Goal: Book appointment/travel/reservation

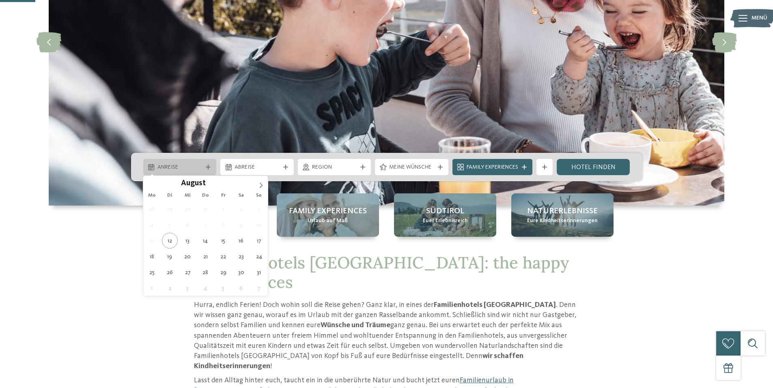
click at [204, 168] on div at bounding box center [208, 167] width 8 height 5
type div "[DATE]"
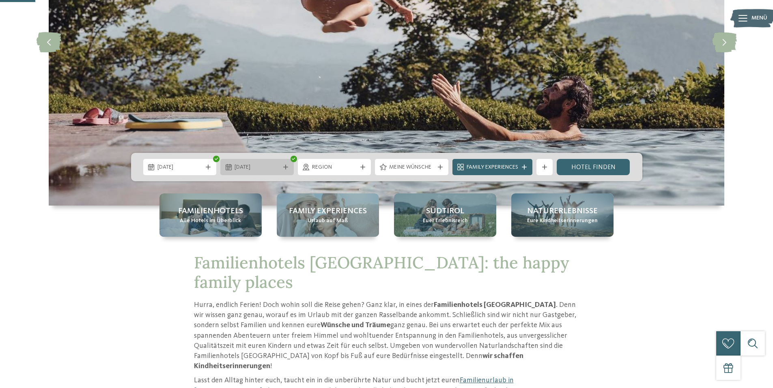
click at [279, 167] on div "01.09.2025" at bounding box center [256, 167] width 49 height 9
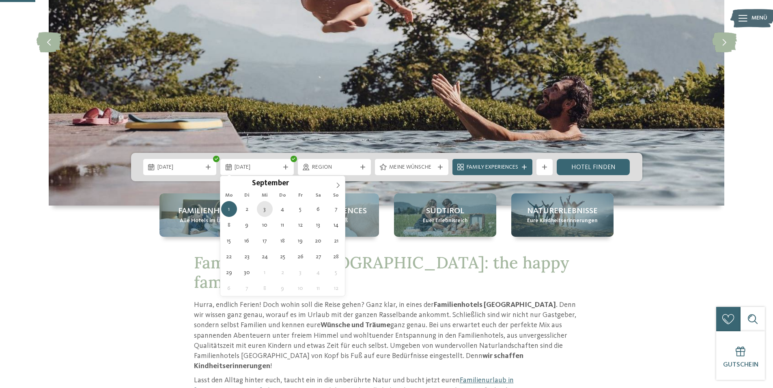
type div "03.09.2025"
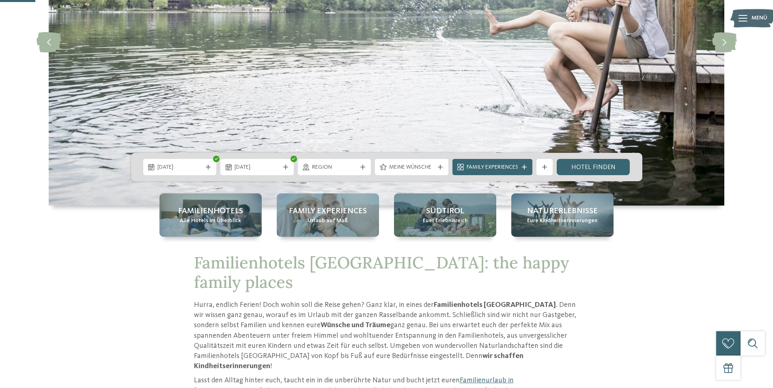
click at [351, 167] on span "Region" at bounding box center [334, 167] width 45 height 8
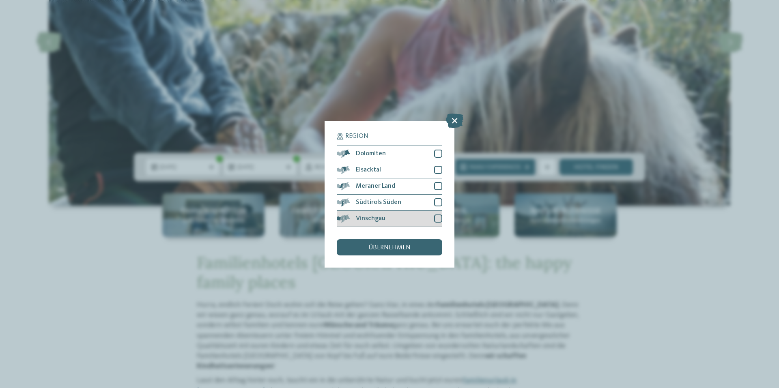
click at [437, 219] on div at bounding box center [438, 219] width 8 height 8
click at [378, 248] on span "übernehmen" at bounding box center [389, 248] width 42 height 6
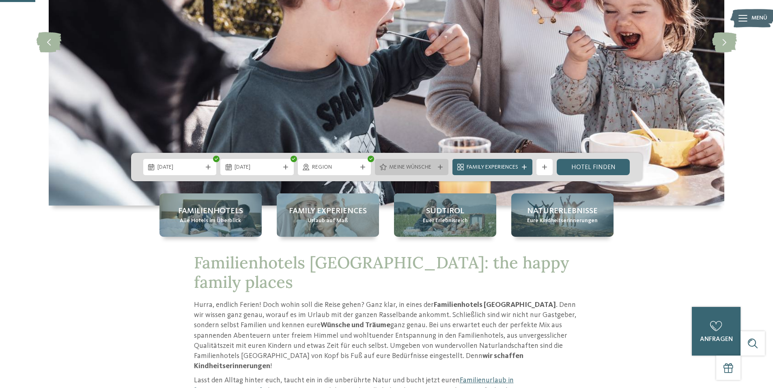
click at [440, 165] on icon at bounding box center [440, 167] width 5 height 5
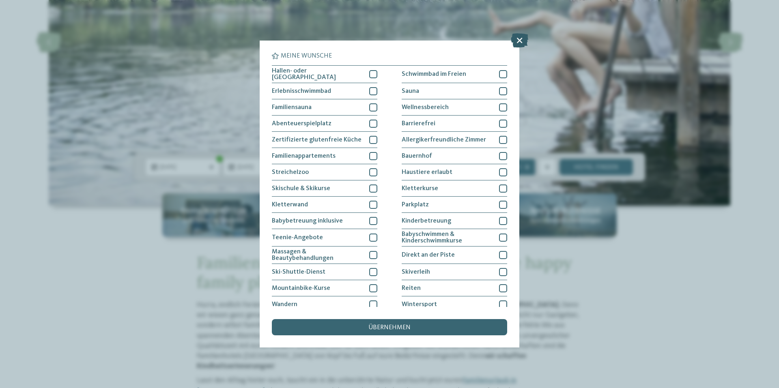
click at [520, 37] on icon at bounding box center [519, 40] width 17 height 14
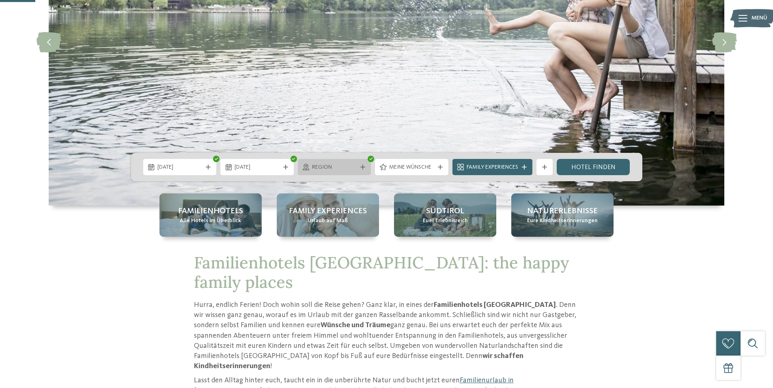
click at [362, 167] on icon at bounding box center [362, 167] width 5 height 5
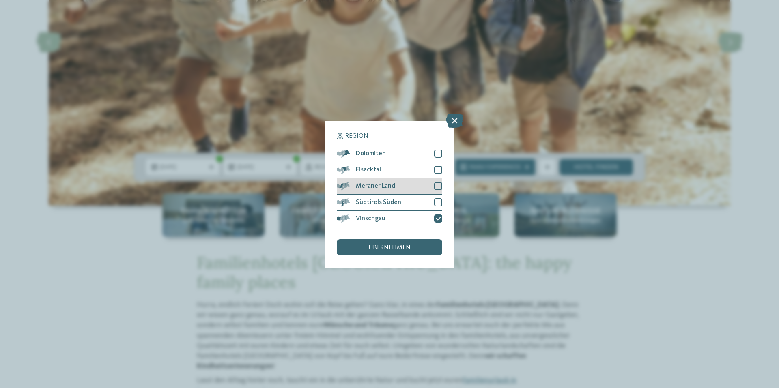
click at [437, 185] on div at bounding box center [438, 186] width 8 height 8
click at [438, 203] on div at bounding box center [438, 202] width 8 height 8
click at [403, 246] on span "übernehmen" at bounding box center [389, 248] width 42 height 6
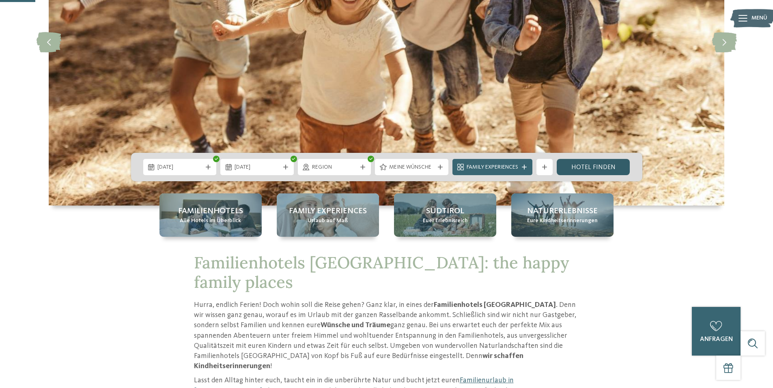
click at [576, 165] on link "Hotel finden" at bounding box center [592, 167] width 73 height 16
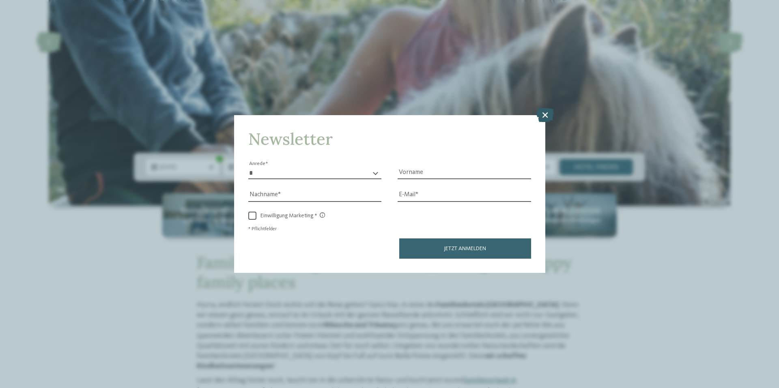
click at [543, 113] on icon at bounding box center [544, 115] width 17 height 14
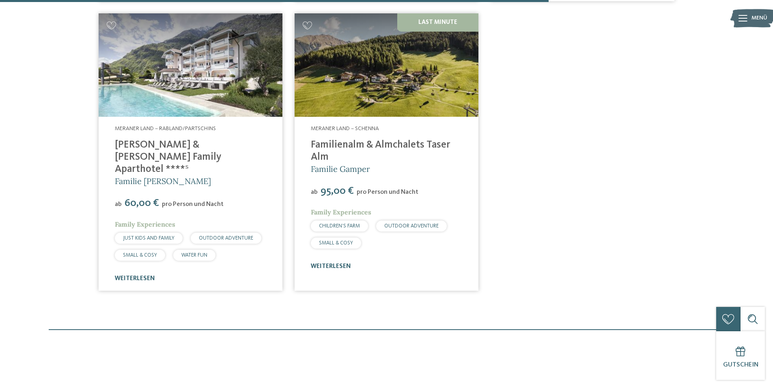
scroll to position [672, 0]
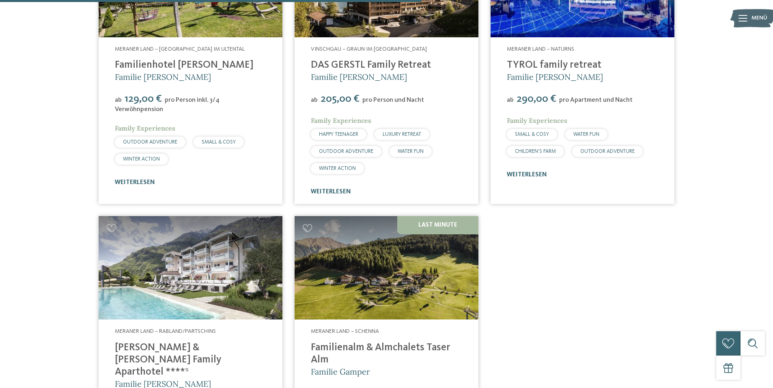
click at [209, 255] on img at bounding box center [191, 267] width 184 height 103
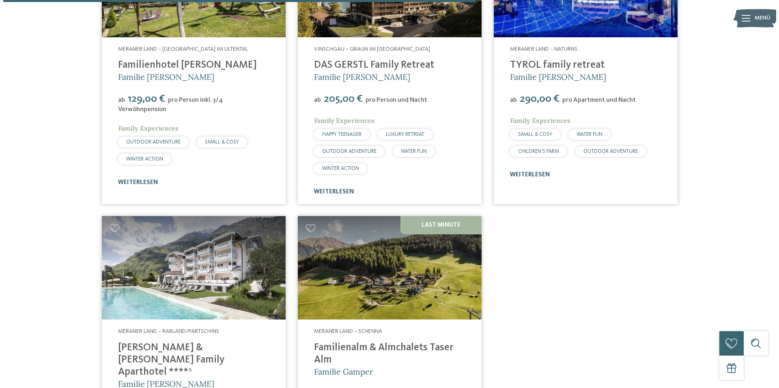
scroll to position [753, 0]
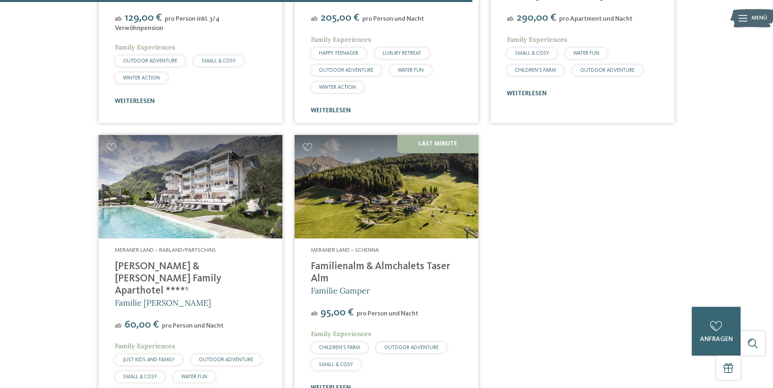
click at [204, 262] on link "Heidi & Edith Family Aparthotel ****ˢ" at bounding box center [168, 279] width 106 height 34
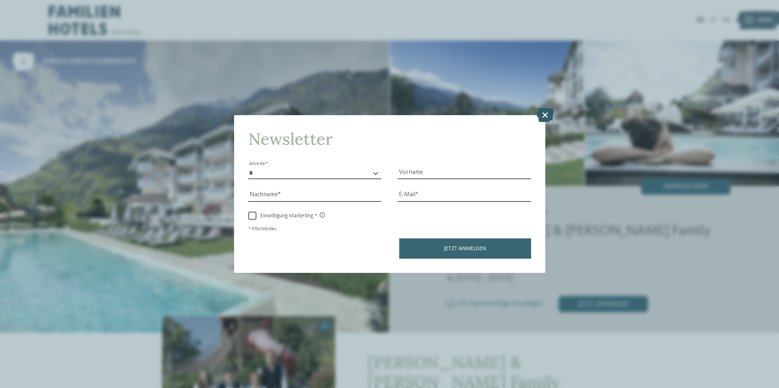
click at [547, 114] on icon at bounding box center [544, 115] width 17 height 14
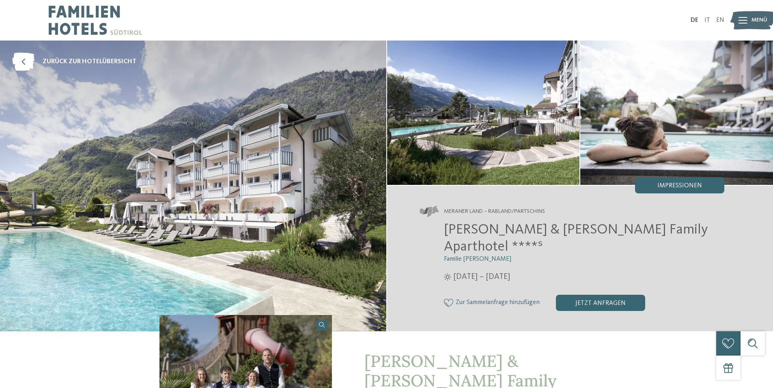
click at [760, 17] on span "Menü" at bounding box center [759, 20] width 16 height 8
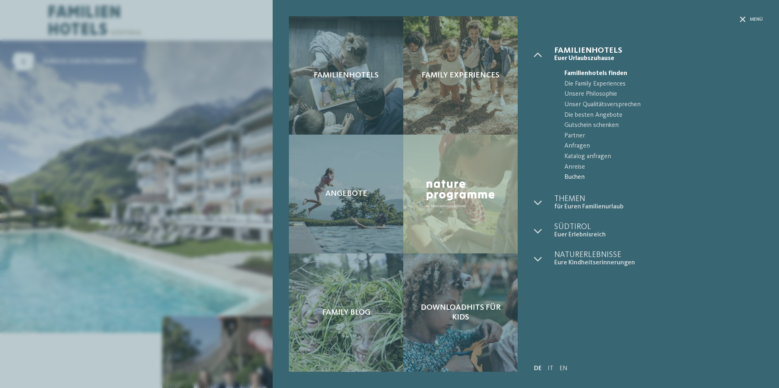
click at [573, 176] on span "Buchen" at bounding box center [663, 177] width 198 height 11
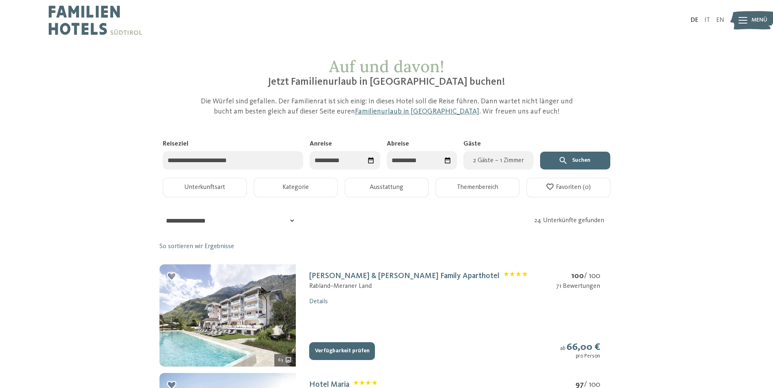
click at [332, 158] on input "Anreise" at bounding box center [344, 160] width 70 height 18
click at [402, 182] on span "Nächster Monat" at bounding box center [401, 181] width 8 height 8
click at [324, 210] on div "1" at bounding box center [323, 210] width 14 height 15
type input "**********"
click at [367, 211] on div "1" at bounding box center [365, 210] width 14 height 15
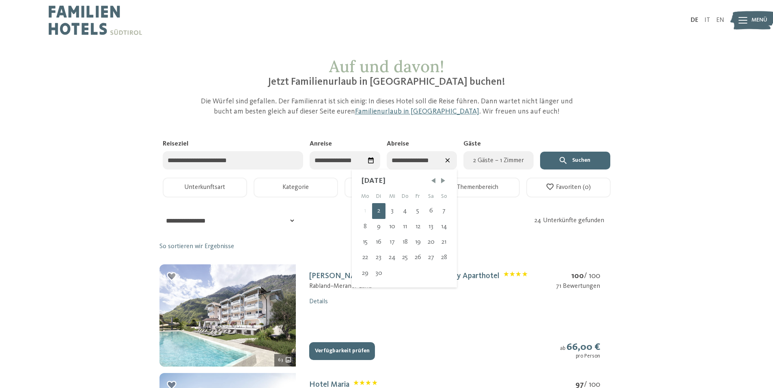
type input "**********"
click at [445, 160] on icon at bounding box center [448, 161] width 8 height 8
drag, startPoint x: 357, startPoint y: 172, endPoint x: 352, endPoint y: 170, distance: 5.5
click at [355, 171] on div "Reiseziel Suchen Anreise Abreise Gäste 2 Gäste – 1 Zimmer" at bounding box center [386, 159] width 454 height 38
click at [335, 163] on input "Anreise" at bounding box center [344, 160] width 70 height 18
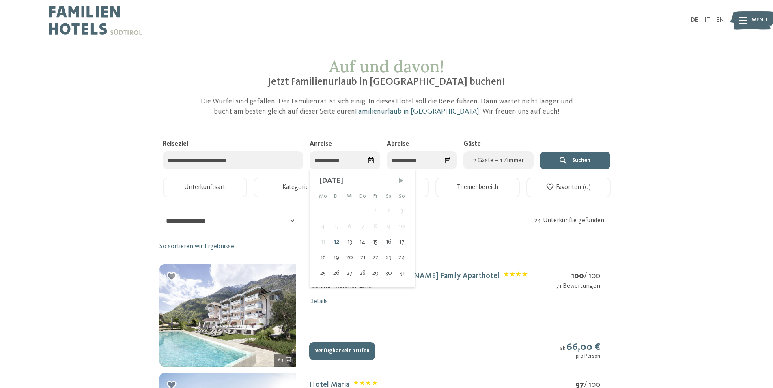
click at [400, 182] on span "Nächster Monat" at bounding box center [401, 181] width 8 height 8
click at [321, 211] on div "1" at bounding box center [323, 210] width 14 height 15
type input "**********"
click at [393, 209] on div "3" at bounding box center [391, 210] width 13 height 15
type input "**********"
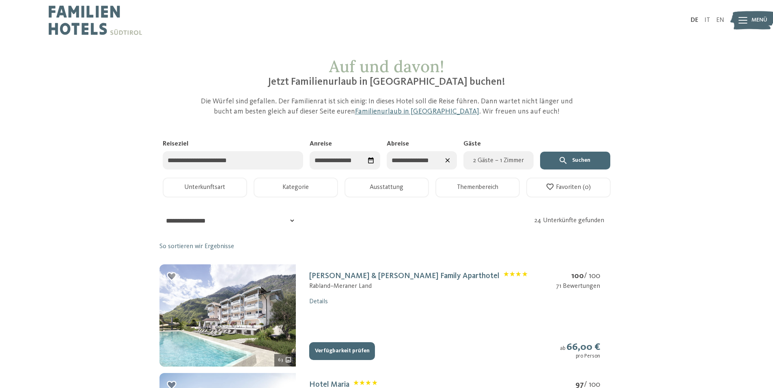
click at [485, 159] on span "2 Gäste – 1 Zimmer" at bounding box center [498, 161] width 60 height 10
select select "*"
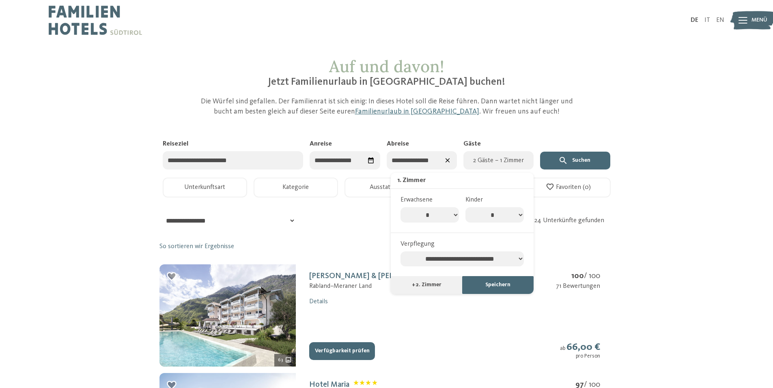
click at [518, 213] on select "* * * * * * * *" at bounding box center [494, 214] width 58 height 15
select select "*"
click at [465, 207] on select "* * * * * * * *" at bounding box center [494, 214] width 58 height 15
select select "*"
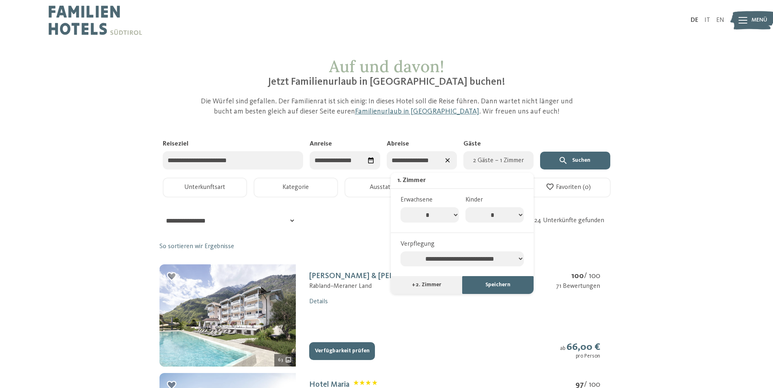
select select "*"
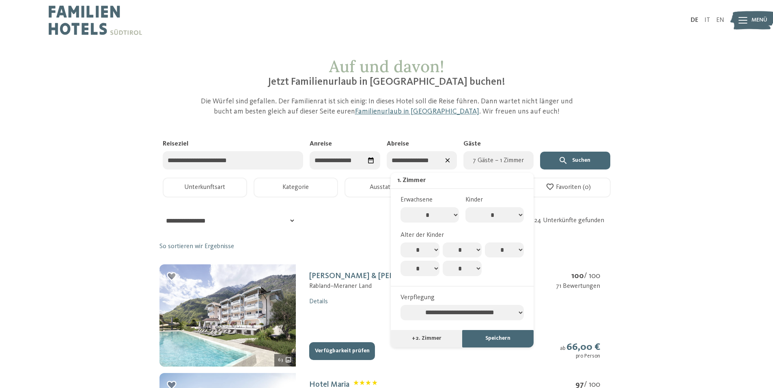
click at [520, 217] on select "* * * * * * * *" at bounding box center [494, 214] width 58 height 15
select select "*"
click at [465, 207] on select "* * * * * * * *" at bounding box center [494, 214] width 58 height 15
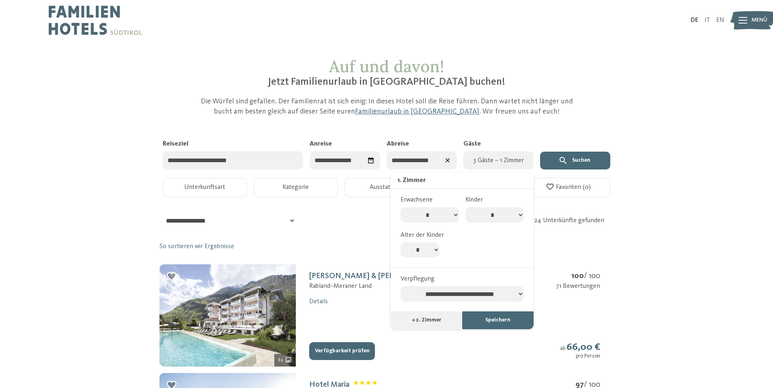
click at [435, 253] on select "* * * * * * * * * * ** ** ** ** ** ** ** **" at bounding box center [419, 250] width 39 height 15
select select "*"
click at [400, 243] on select "* * * * * * * * * * ** ** ** ** ** ** ** **" at bounding box center [419, 250] width 39 height 15
click at [569, 157] on button "Suchen" at bounding box center [575, 161] width 70 height 18
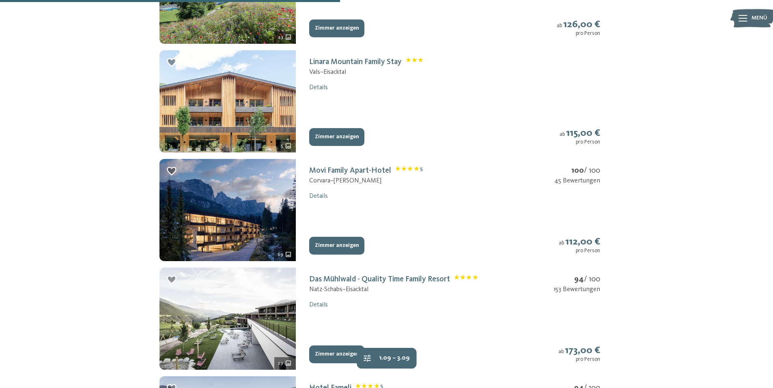
scroll to position [771, 0]
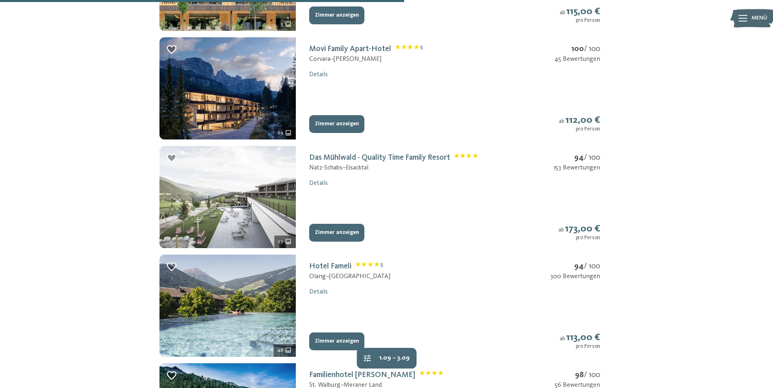
click at [221, 210] on img at bounding box center [227, 197] width 136 height 102
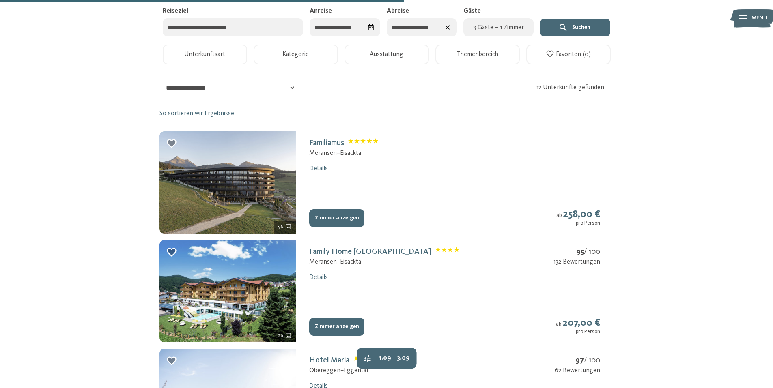
select select "*"
select select "**********"
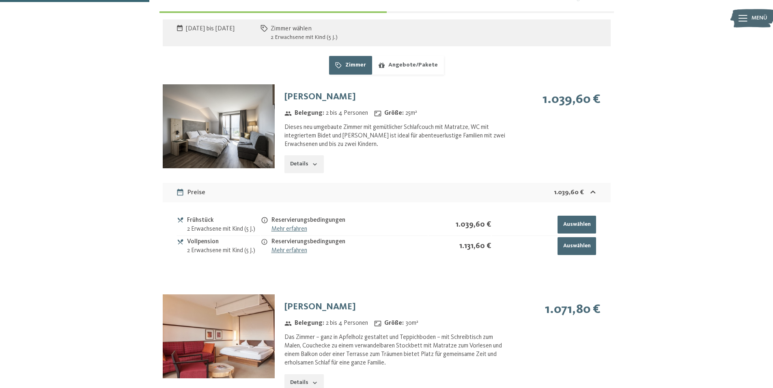
scroll to position [689, 0]
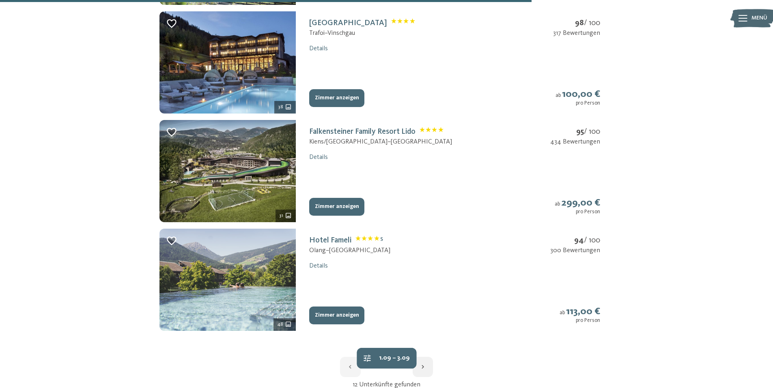
scroll to position [1176, 0]
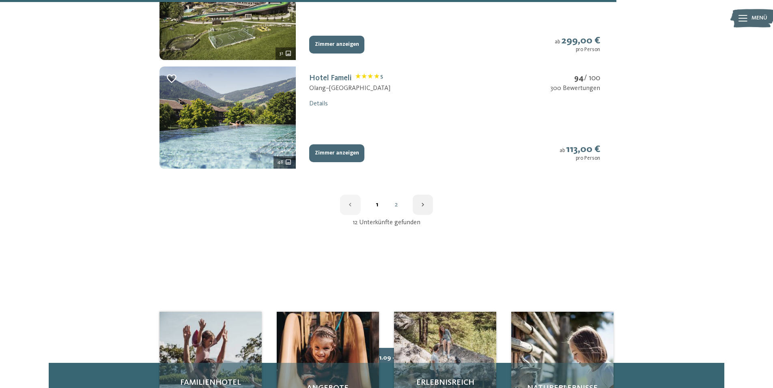
click at [423, 204] on icon "button" at bounding box center [422, 205] width 2 height 4
